Goal: Check status: Check status

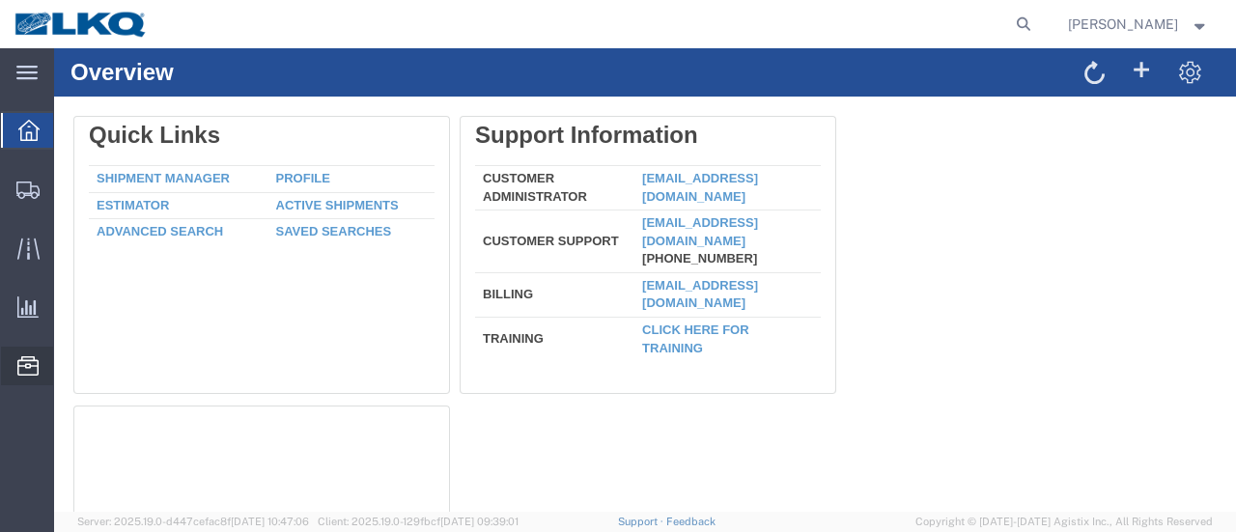
click at [0, 0] on span "Location Appointment" at bounding box center [0, 0] width 0 height 0
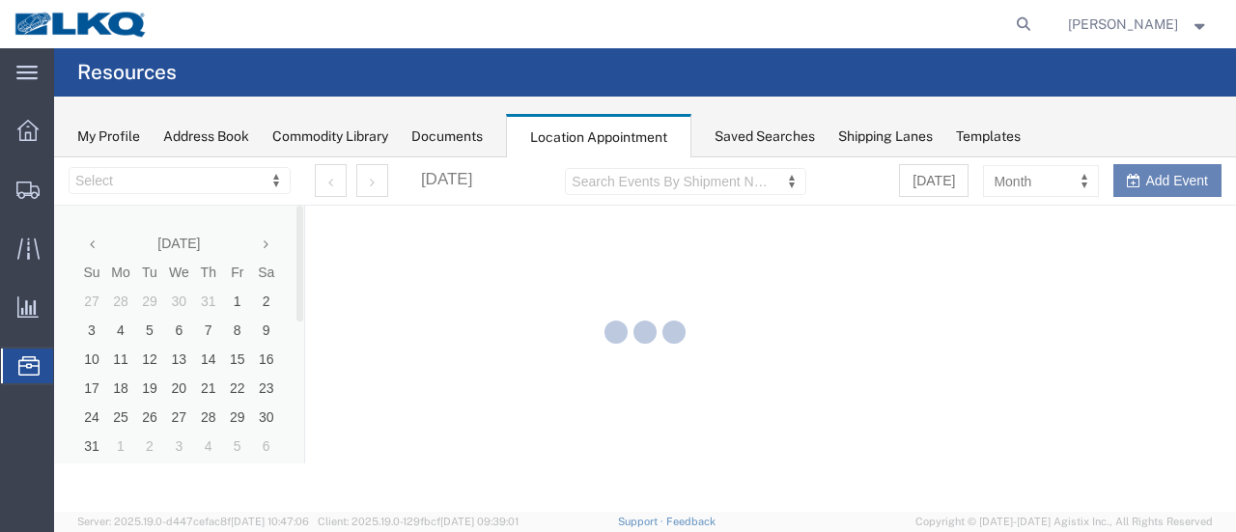
select select "28712"
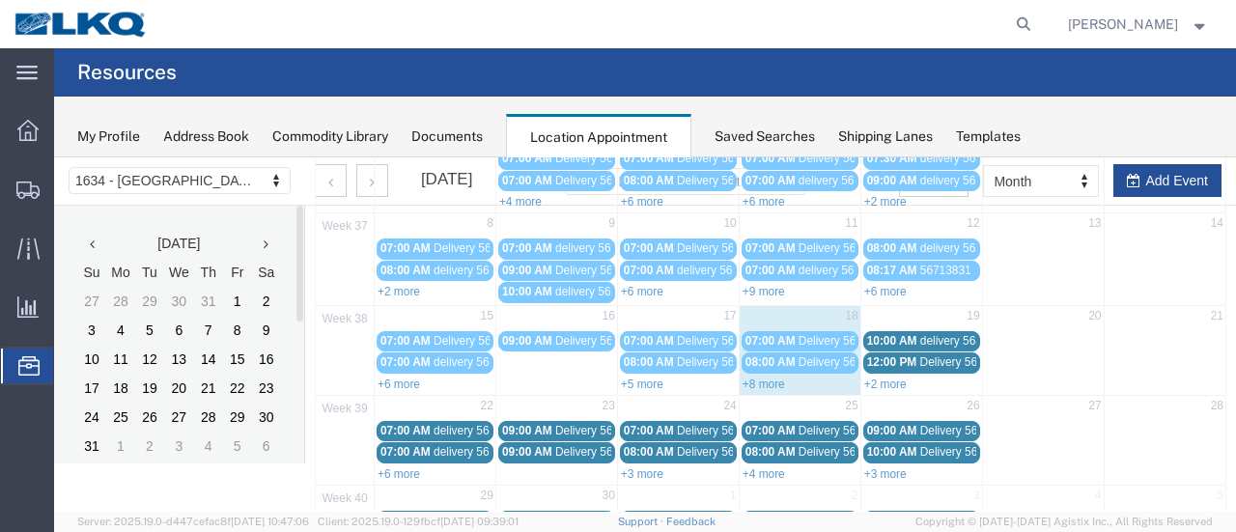
scroll to position [193, 0]
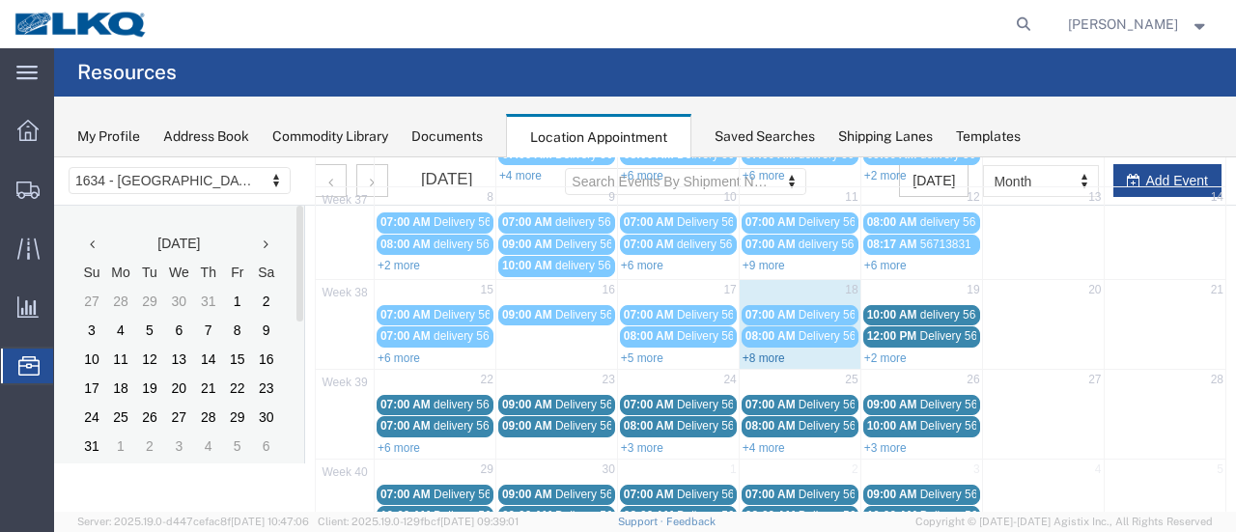
click at [755, 352] on link "+8 more" at bounding box center [764, 359] width 42 height 14
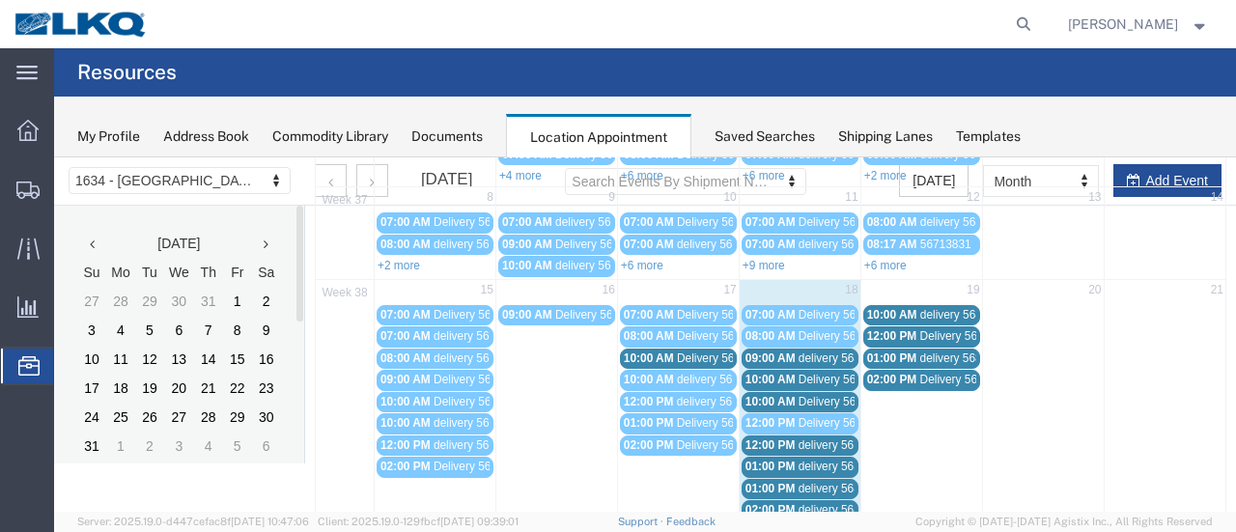
click at [830, 357] on span "delivery 56821934" at bounding box center [846, 359] width 94 height 14
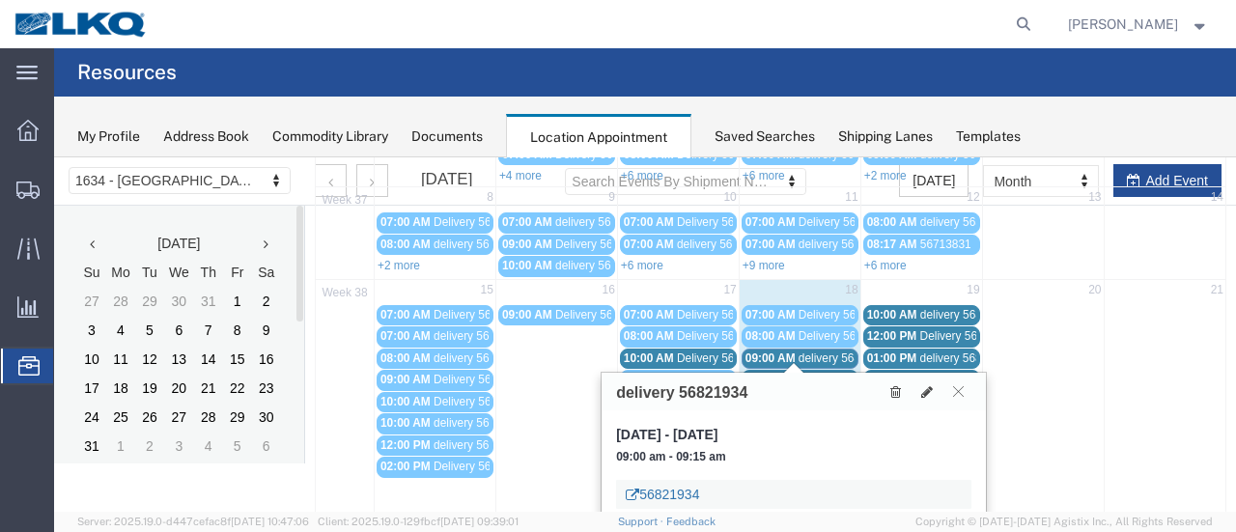
click at [673, 495] on link "56821934" at bounding box center [662, 494] width 73 height 19
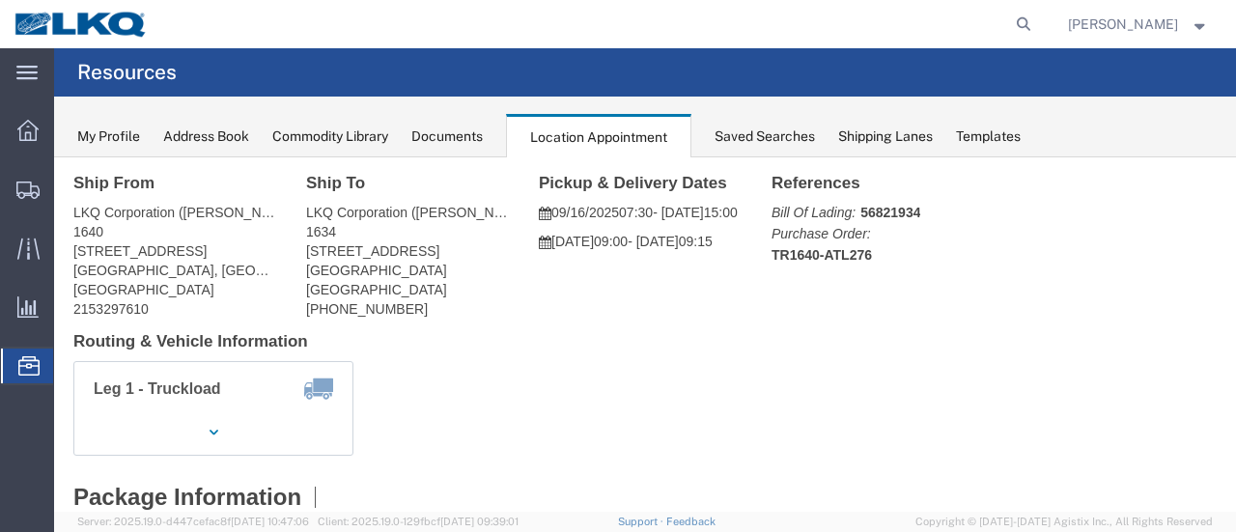
scroll to position [0, 0]
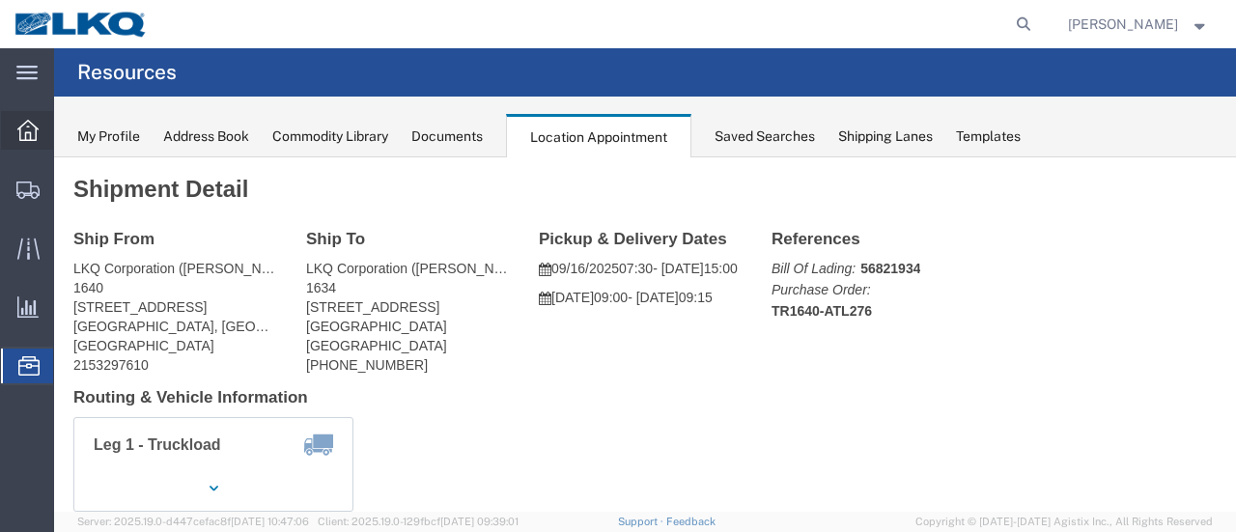
click at [27, 129] on icon at bounding box center [27, 130] width 21 height 21
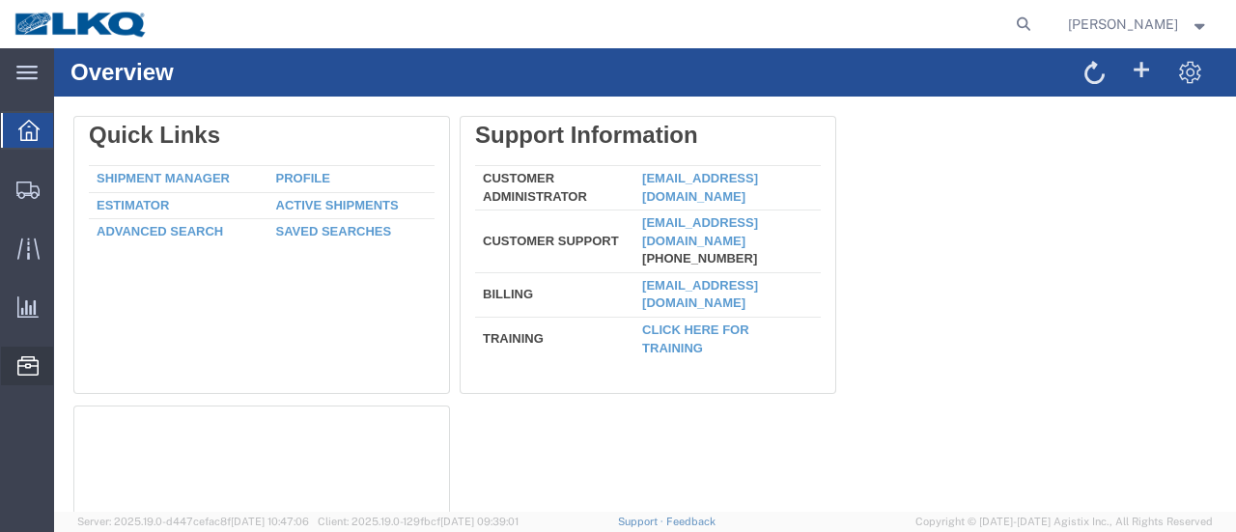
click at [0, 0] on span "Location Appointment" at bounding box center [0, 0] width 0 height 0
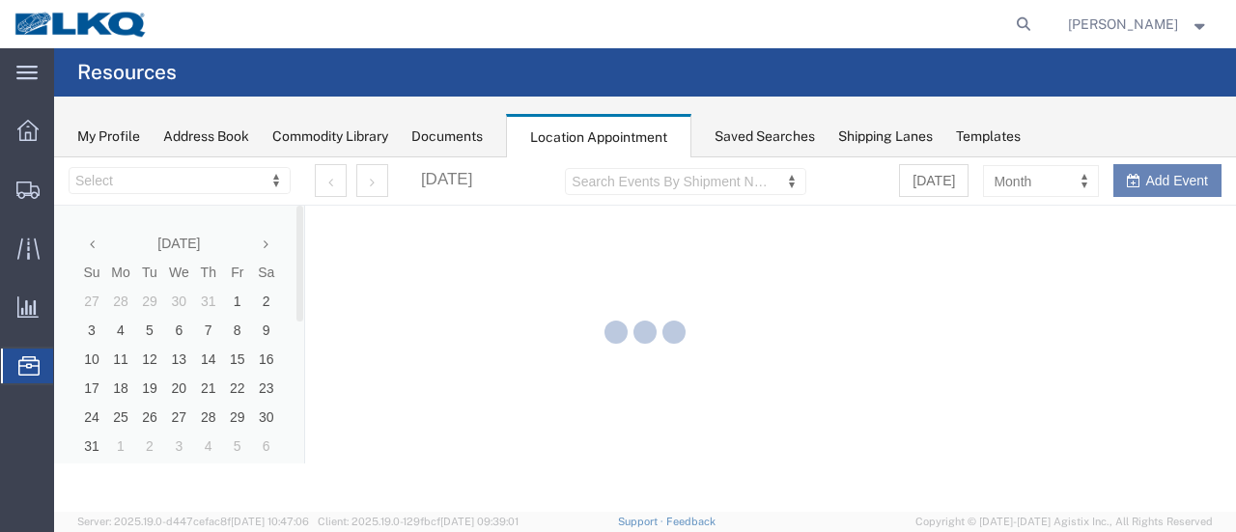
select select "28712"
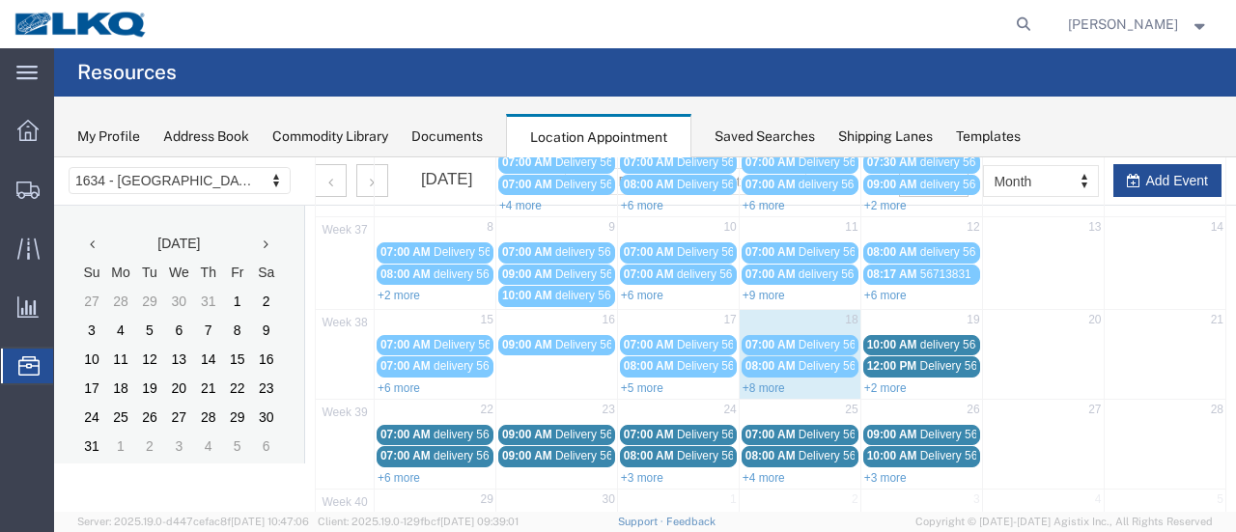
scroll to position [193, 0]
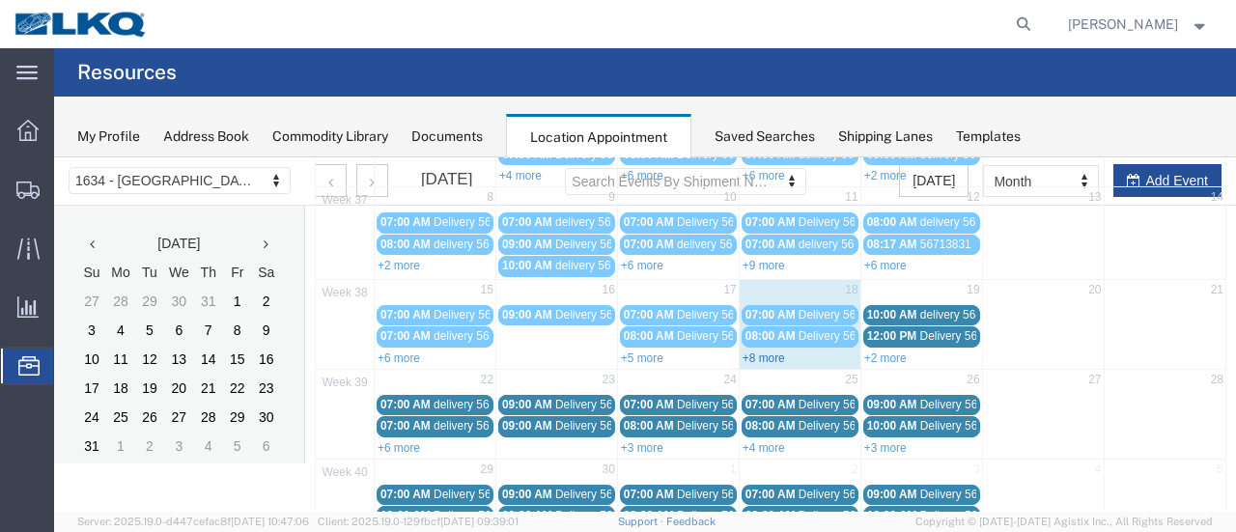
click at [756, 352] on link "+8 more" at bounding box center [764, 359] width 42 height 14
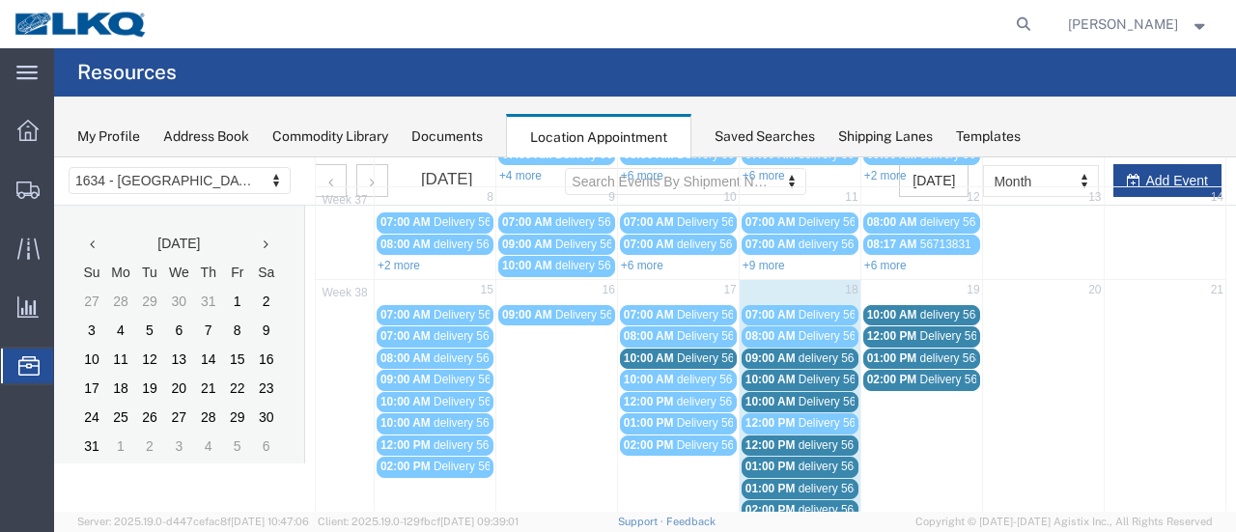
click at [836, 376] on span "Delivery 56467721" at bounding box center [847, 380] width 96 height 14
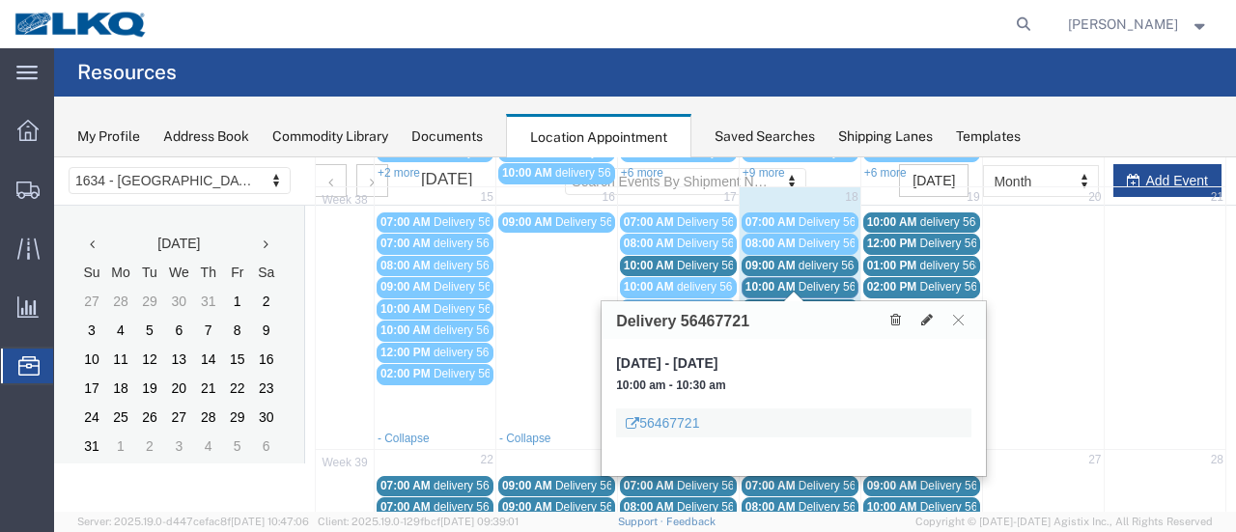
scroll to position [386, 0]
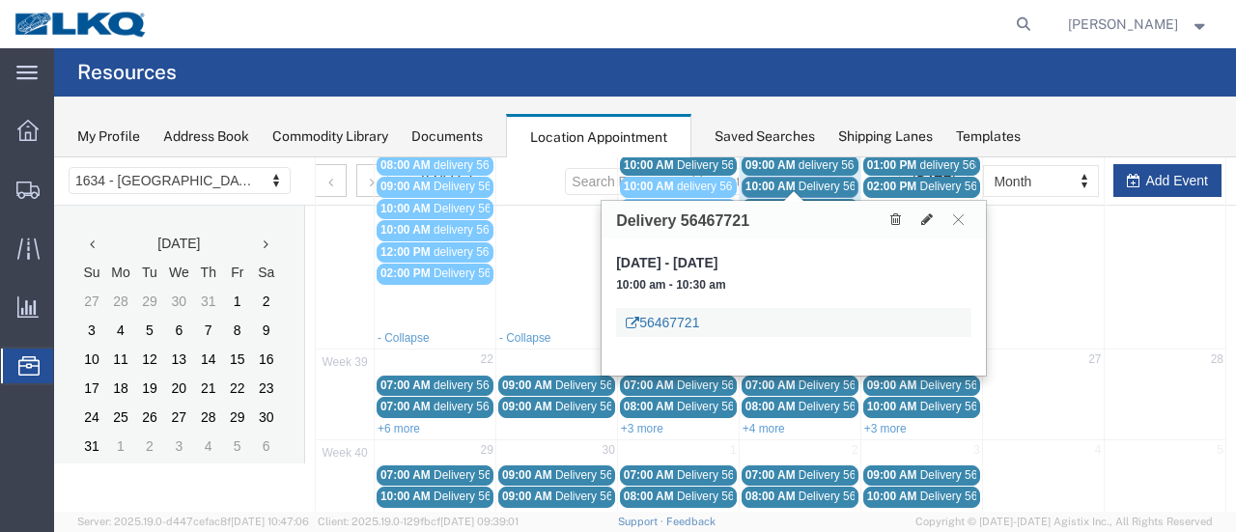
click at [671, 321] on link "56467721" at bounding box center [662, 322] width 73 height 19
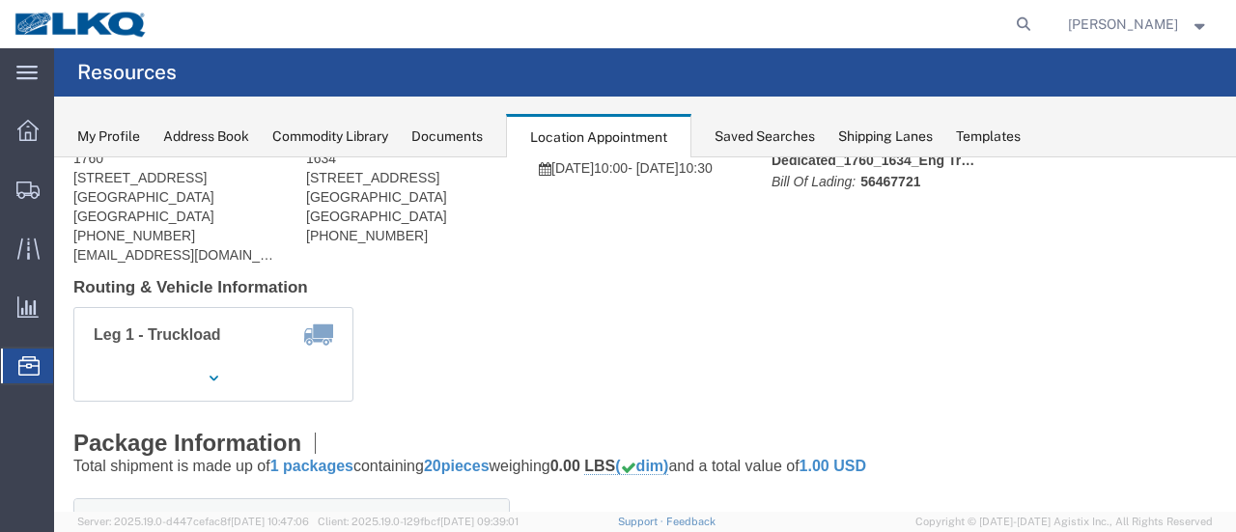
scroll to position [0, 0]
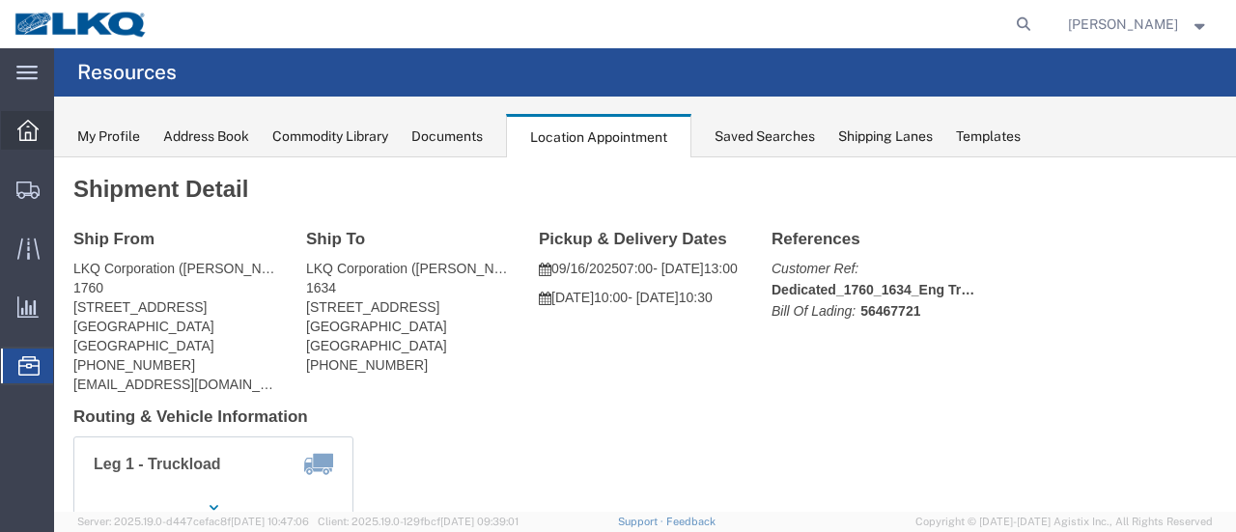
click at [22, 132] on icon at bounding box center [27, 130] width 21 height 21
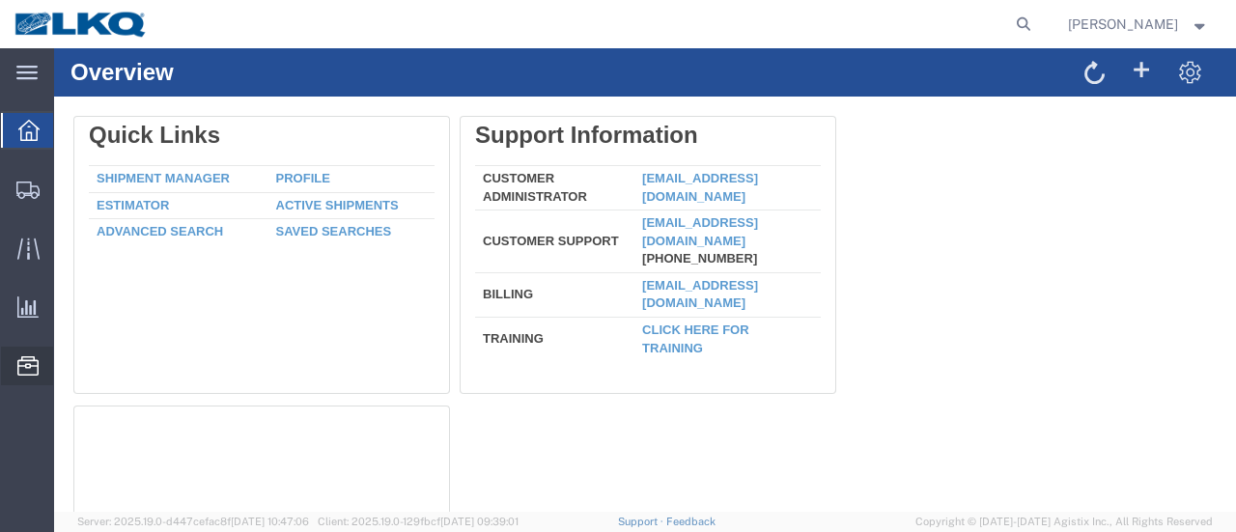
click at [0, 0] on span "Location Appointment" at bounding box center [0, 0] width 0 height 0
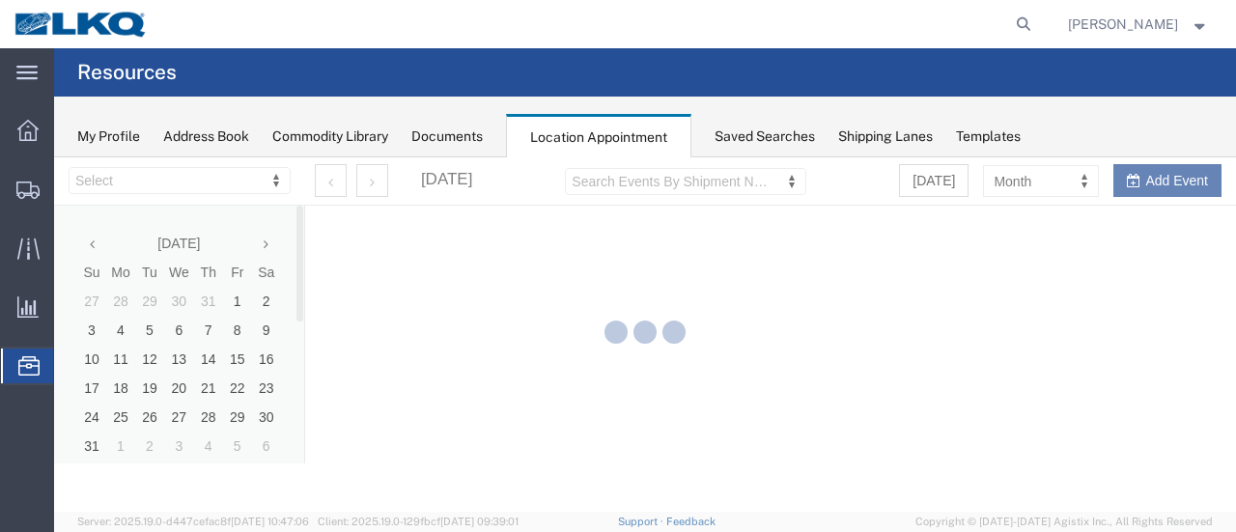
select select "28712"
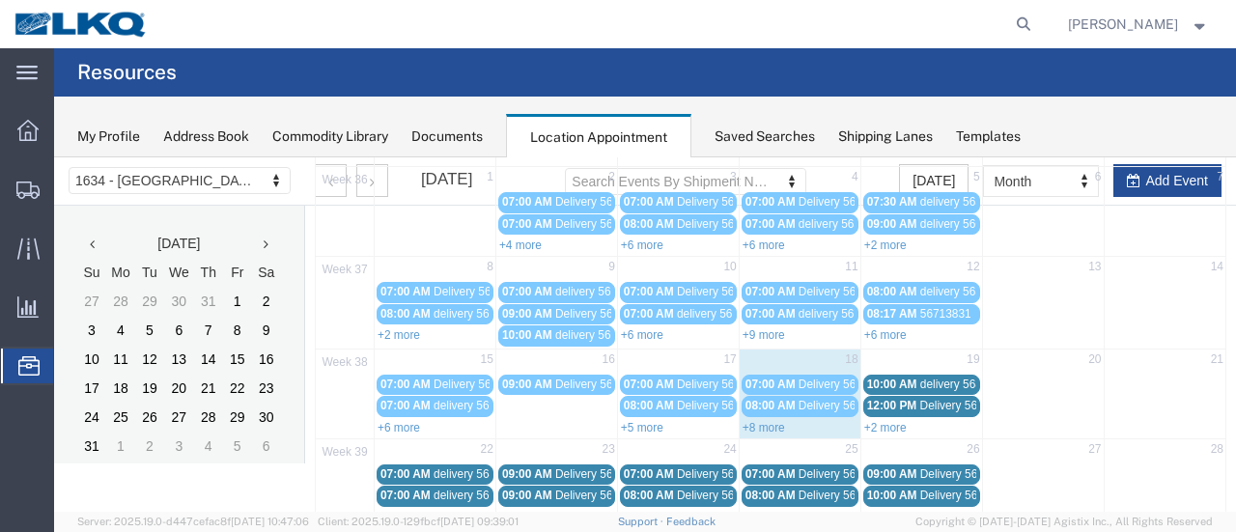
scroll to position [290, 0]
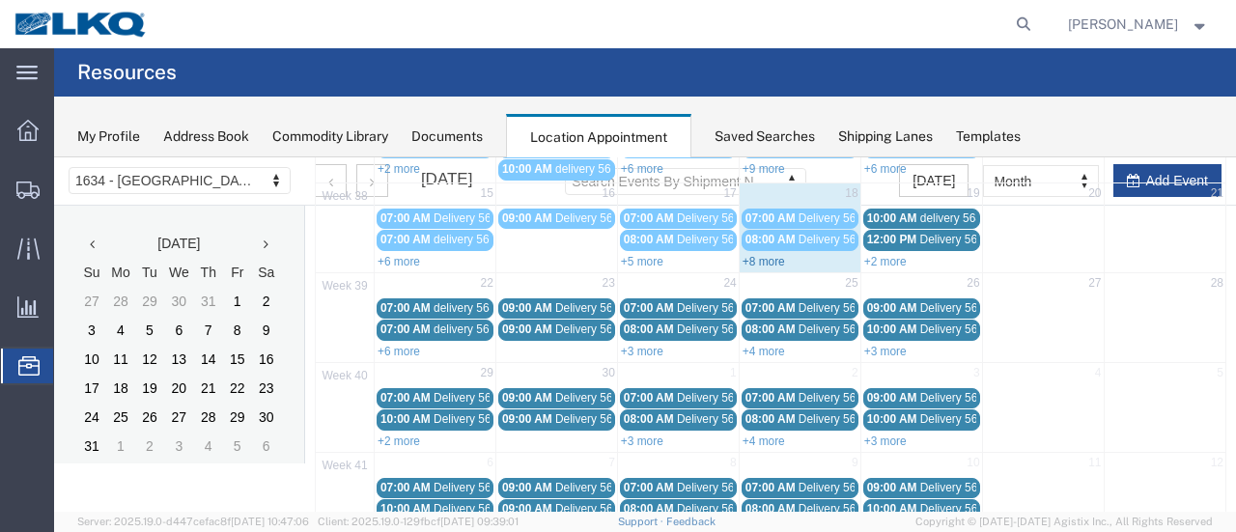
click at [755, 255] on link "+8 more" at bounding box center [764, 262] width 42 height 14
